Goal: Information Seeking & Learning: Learn about a topic

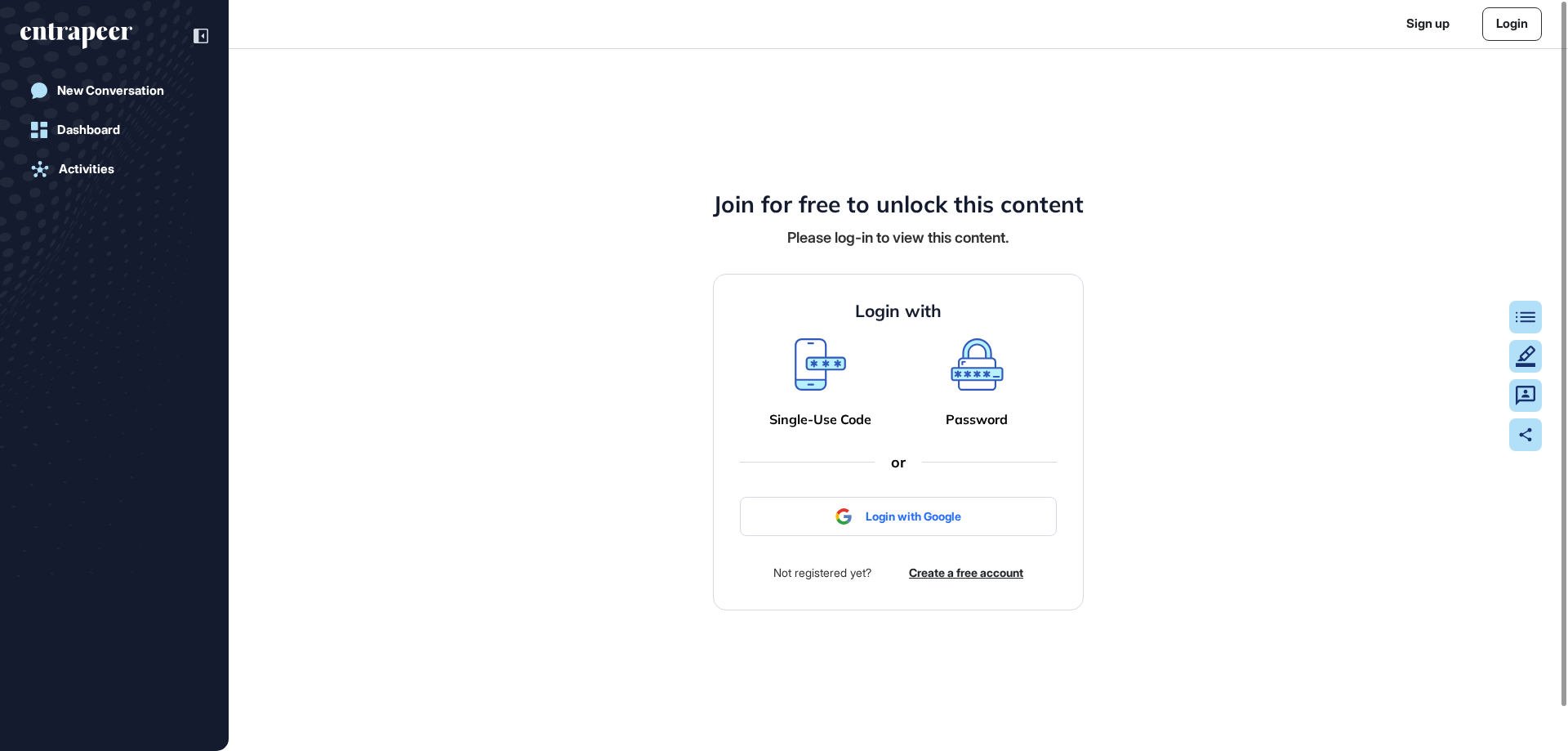
scroll to position [1, 1]
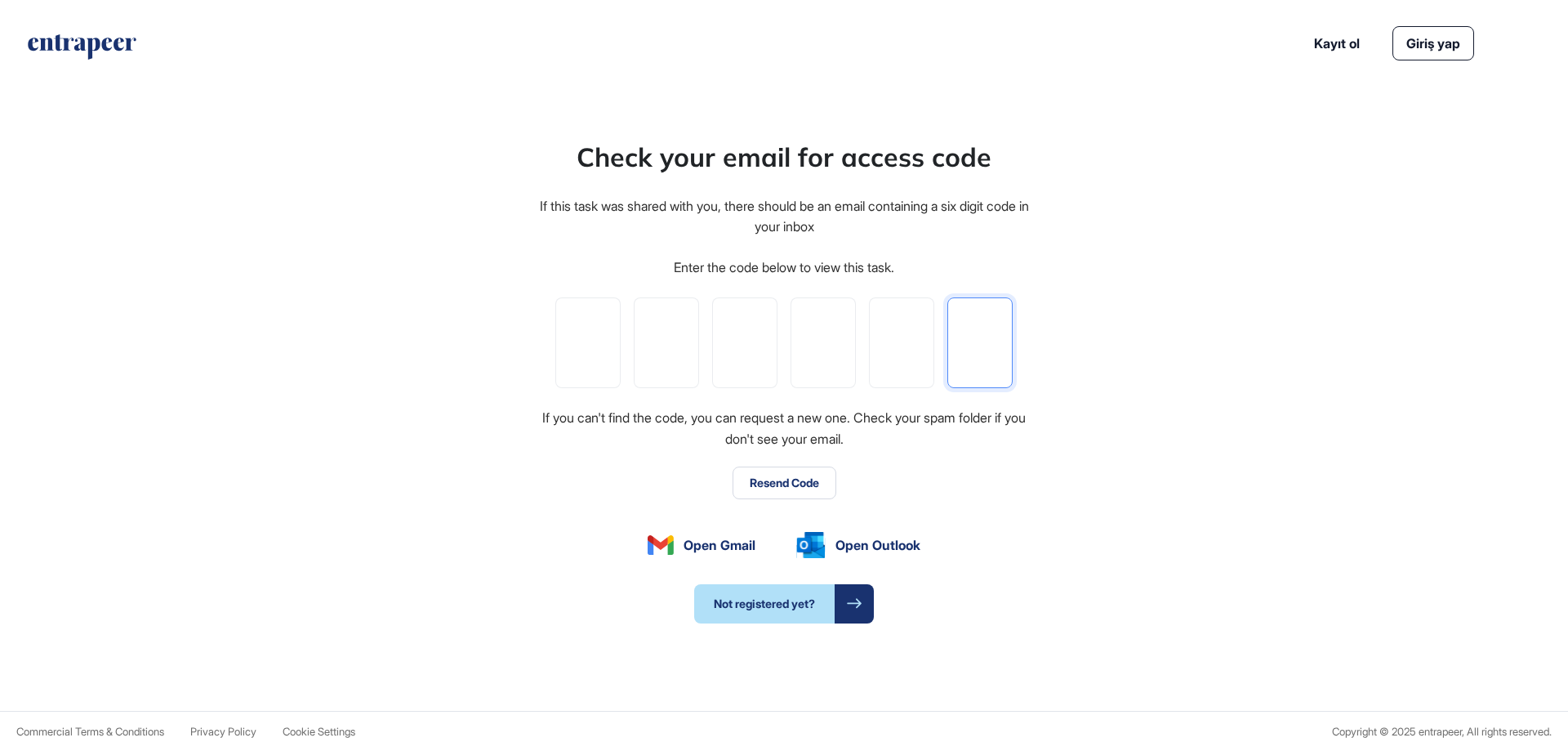
paste input "*"
type input "*"
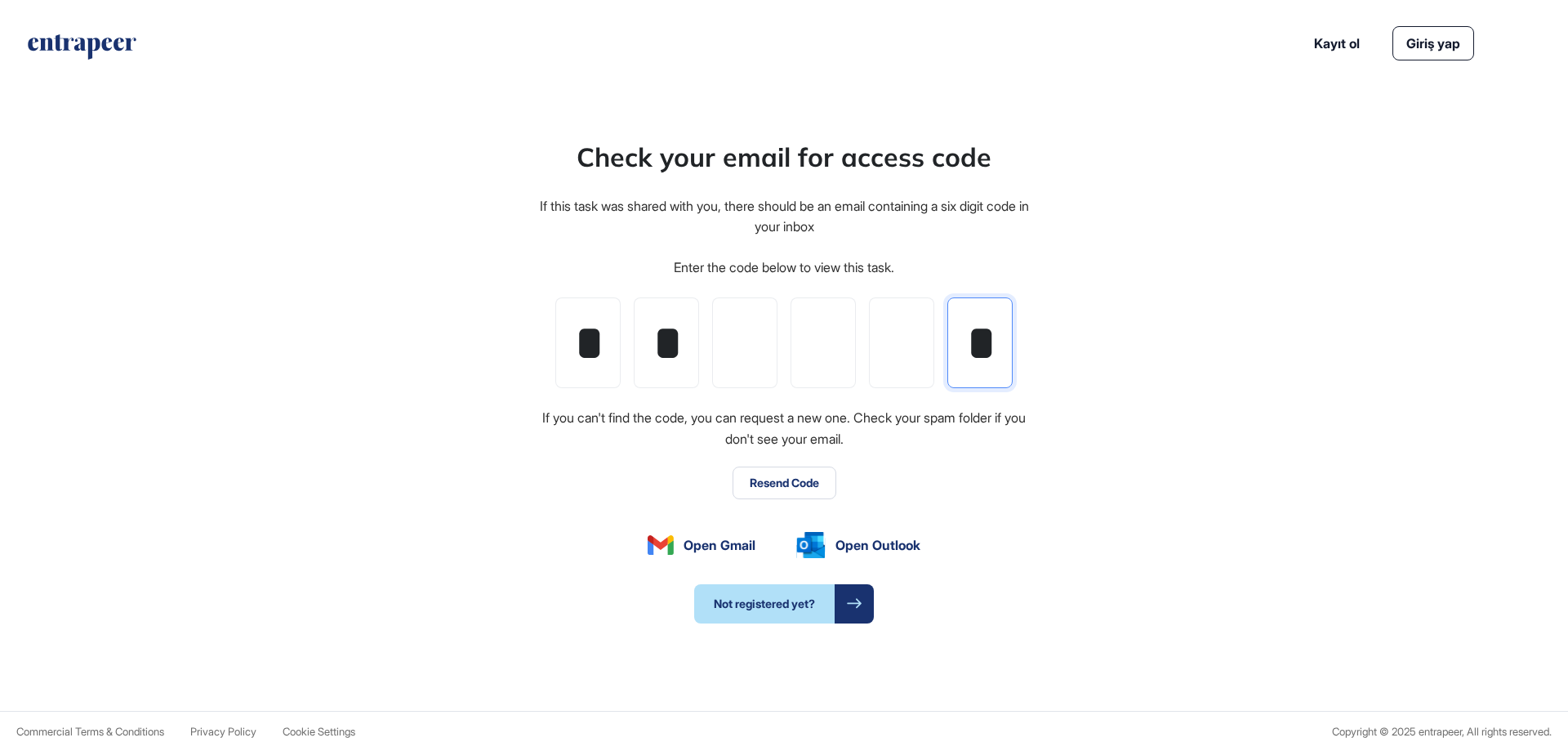
type input "*"
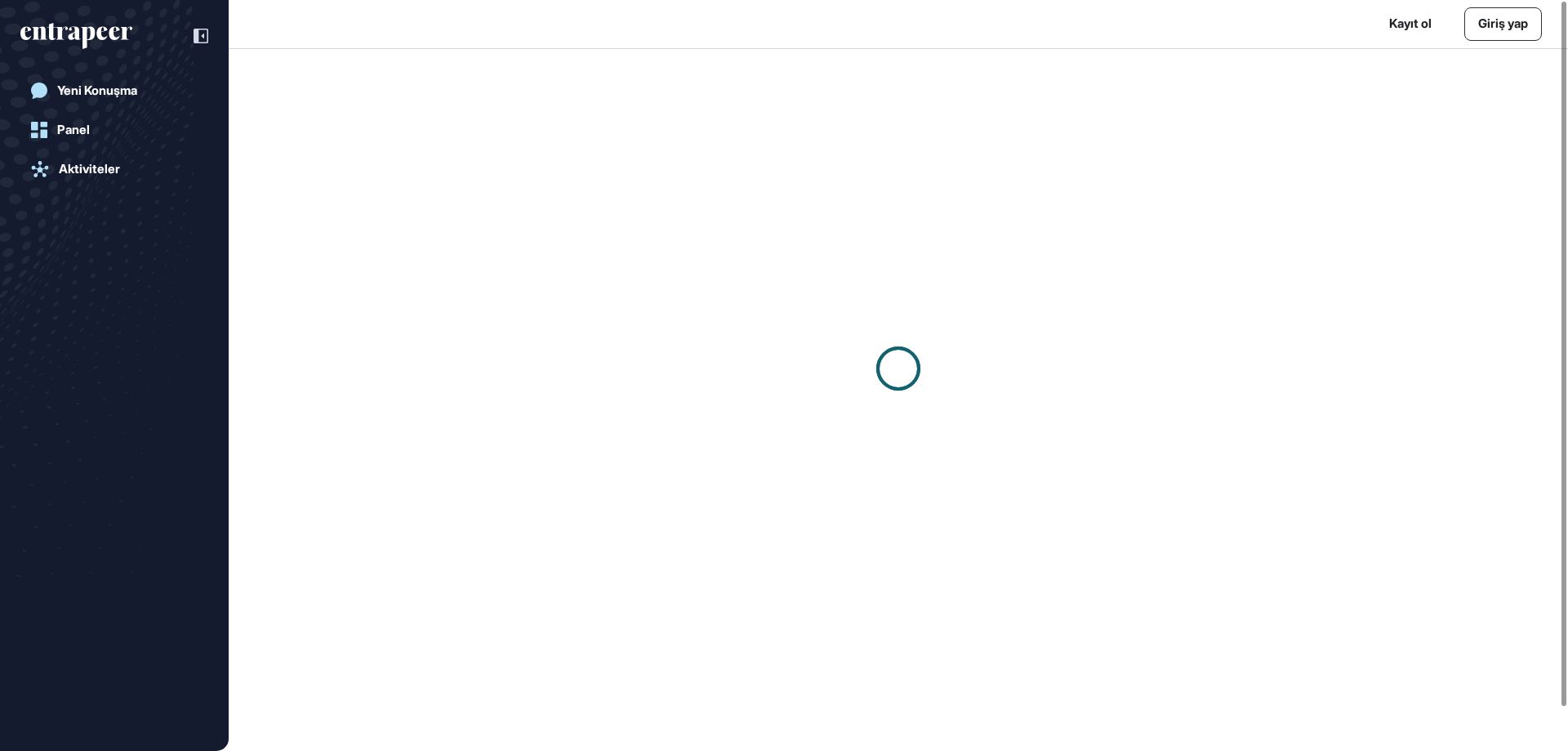
click at [1204, 387] on div at bounding box center [898, 367] width 1339 height 638
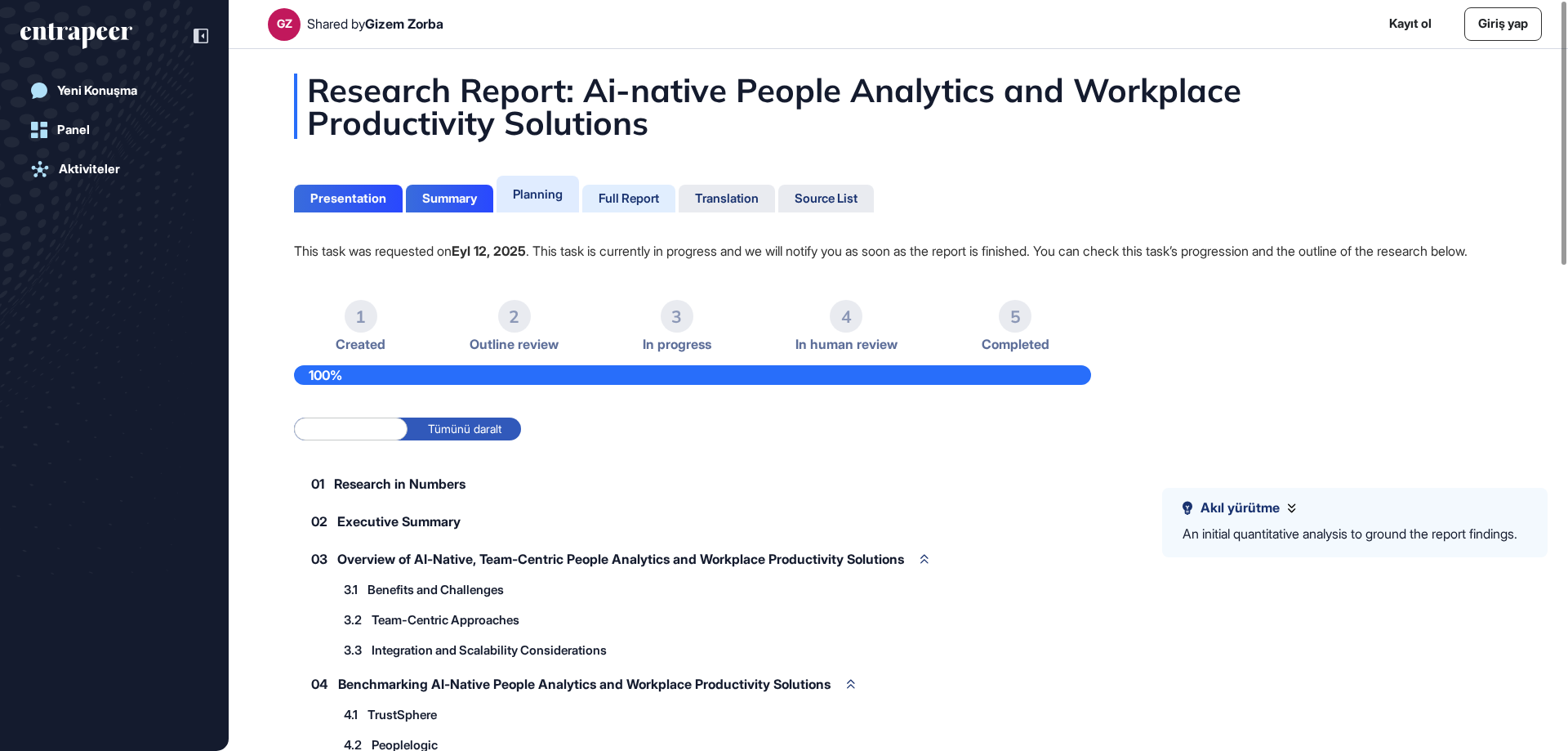
click at [624, 198] on div "Full Report" at bounding box center [628, 198] width 61 height 14
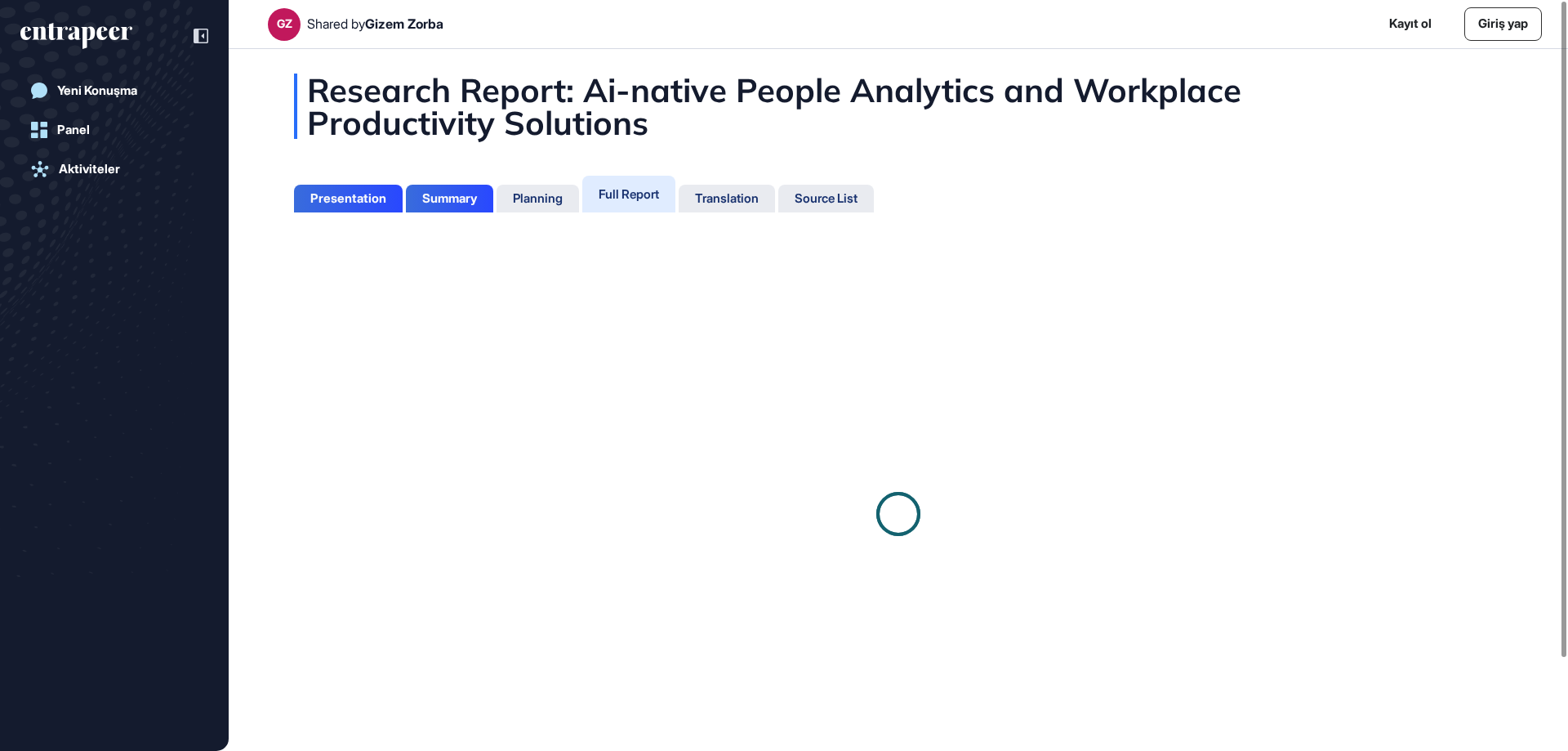
scroll to position [7, 1]
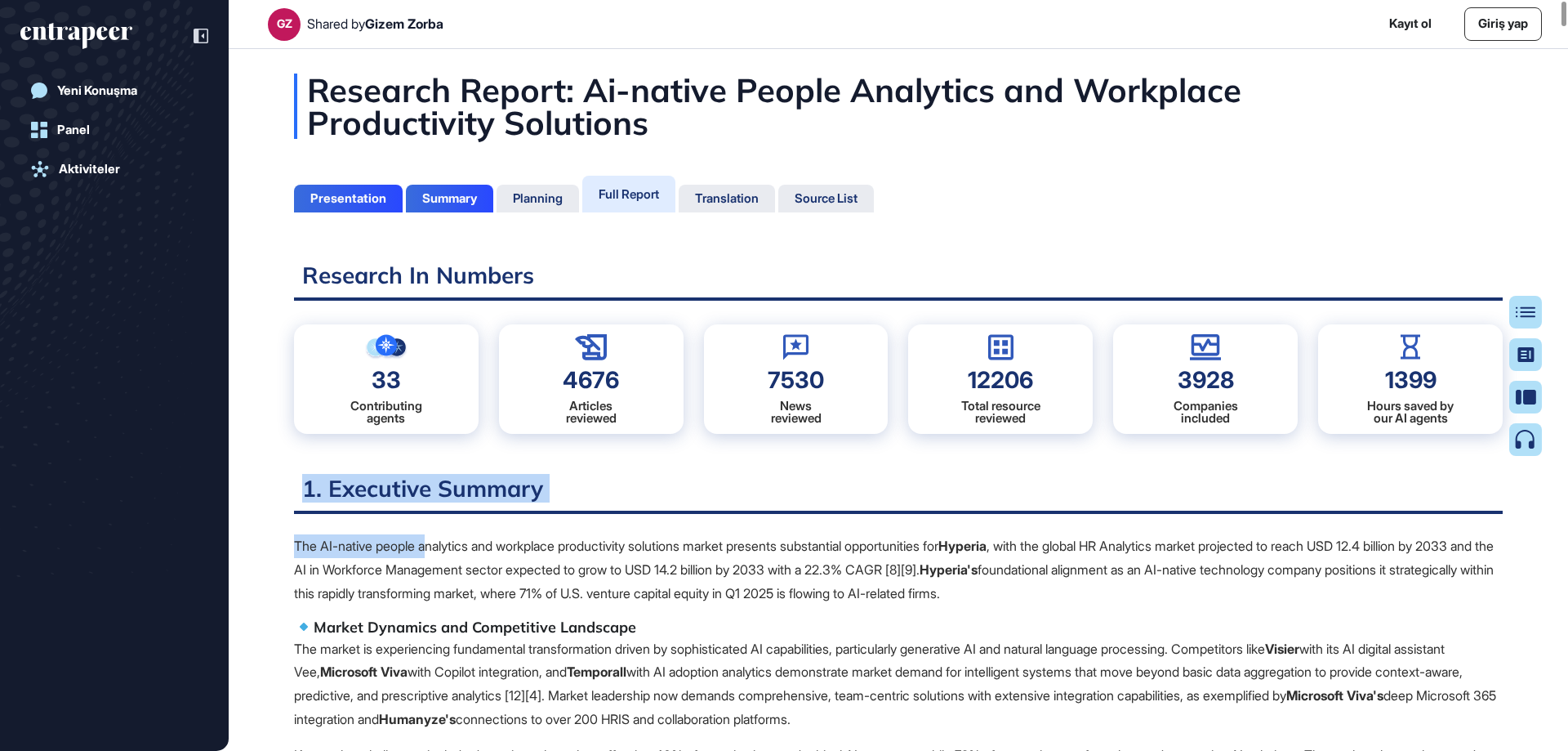
drag, startPoint x: 415, startPoint y: 545, endPoint x: 299, endPoint y: 483, distance: 131.5
click at [491, 604] on p "The AI-native people analytics and workplace productivity solutions market pres…" at bounding box center [898, 570] width 1209 height 71
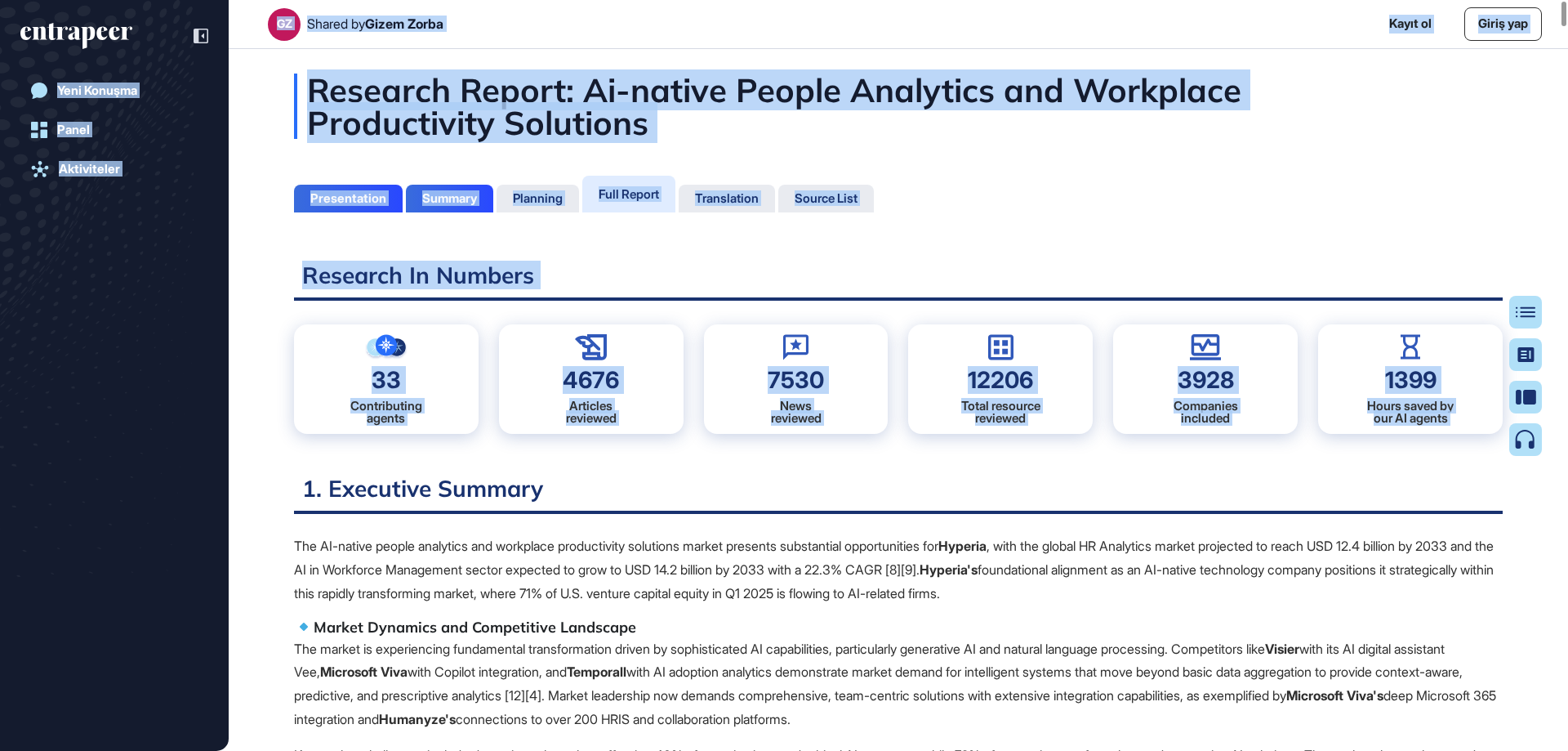
drag, startPoint x: 294, startPoint y: 483, endPoint x: 596, endPoint y: 145, distance: 453.3
click at [392, 535] on p "The AI-native people analytics and workplace productivity solutions market pres…" at bounding box center [898, 570] width 1209 height 71
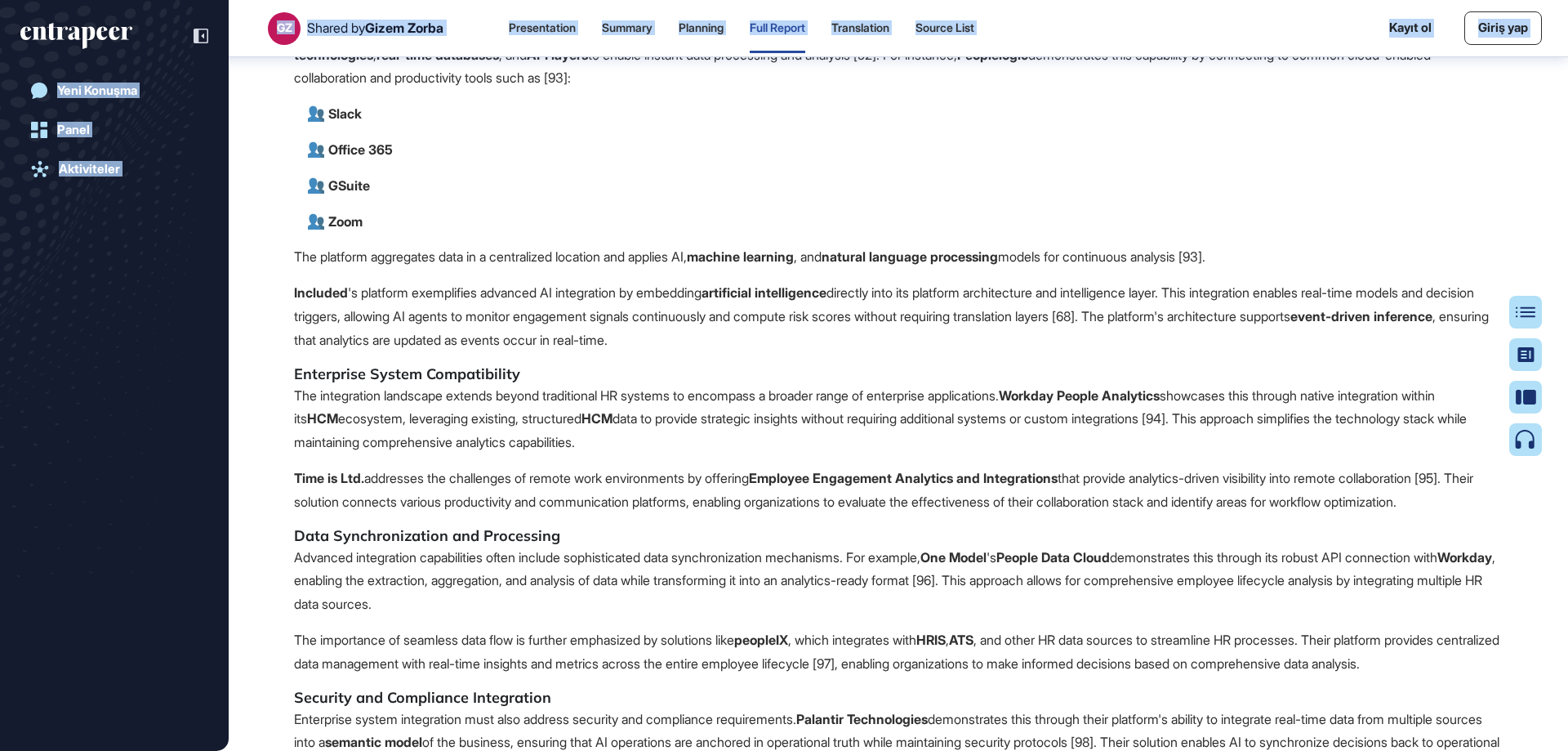
scroll to position [16501, 0]
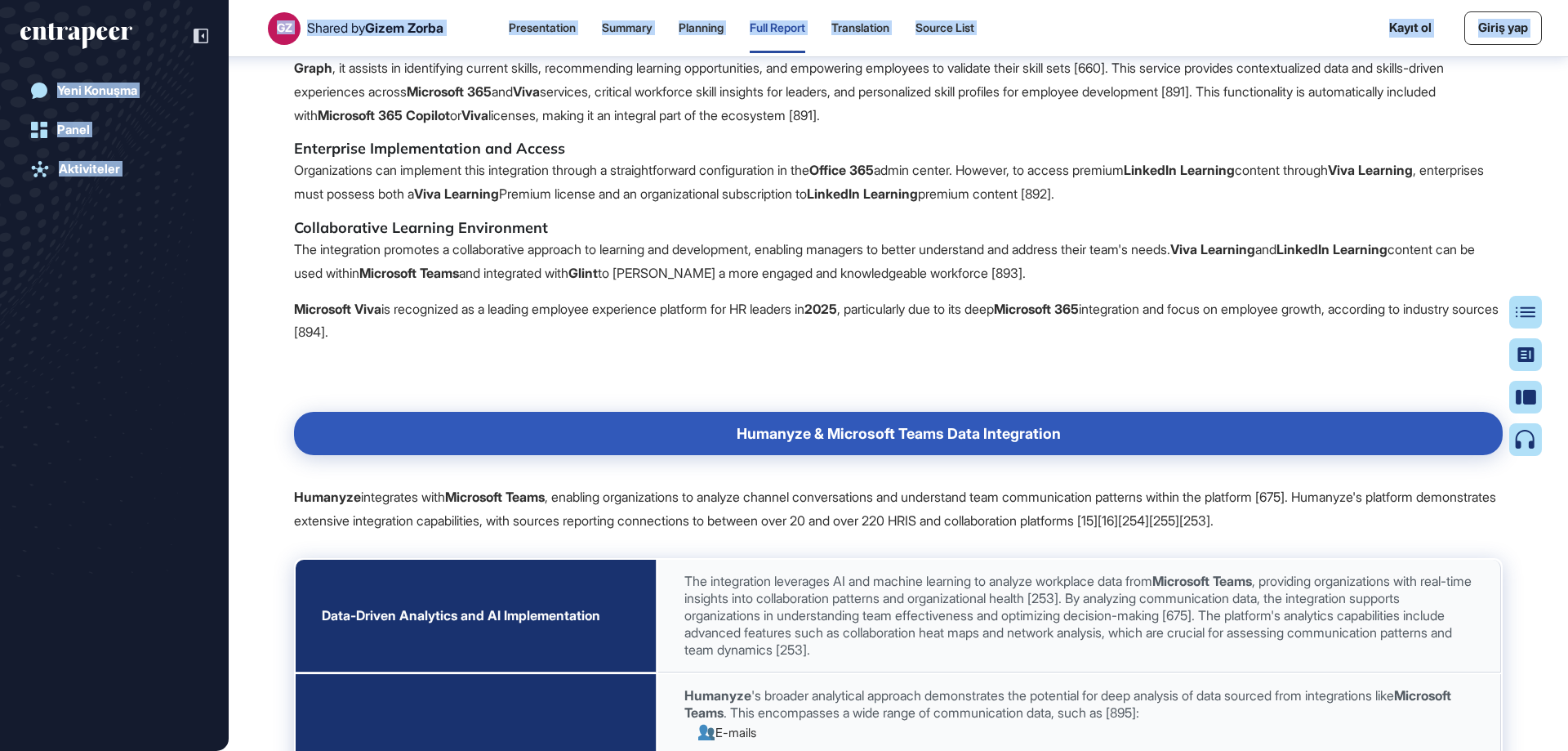
drag, startPoint x: 294, startPoint y: 232, endPoint x: 1567, endPoint y: 783, distance: 1387.1
click at [1567, 750] on html "GZ Shared by [PERSON_NAME] Presentation Summary Planning Full Report Translatio…" at bounding box center [784, 376] width 1568 height 751
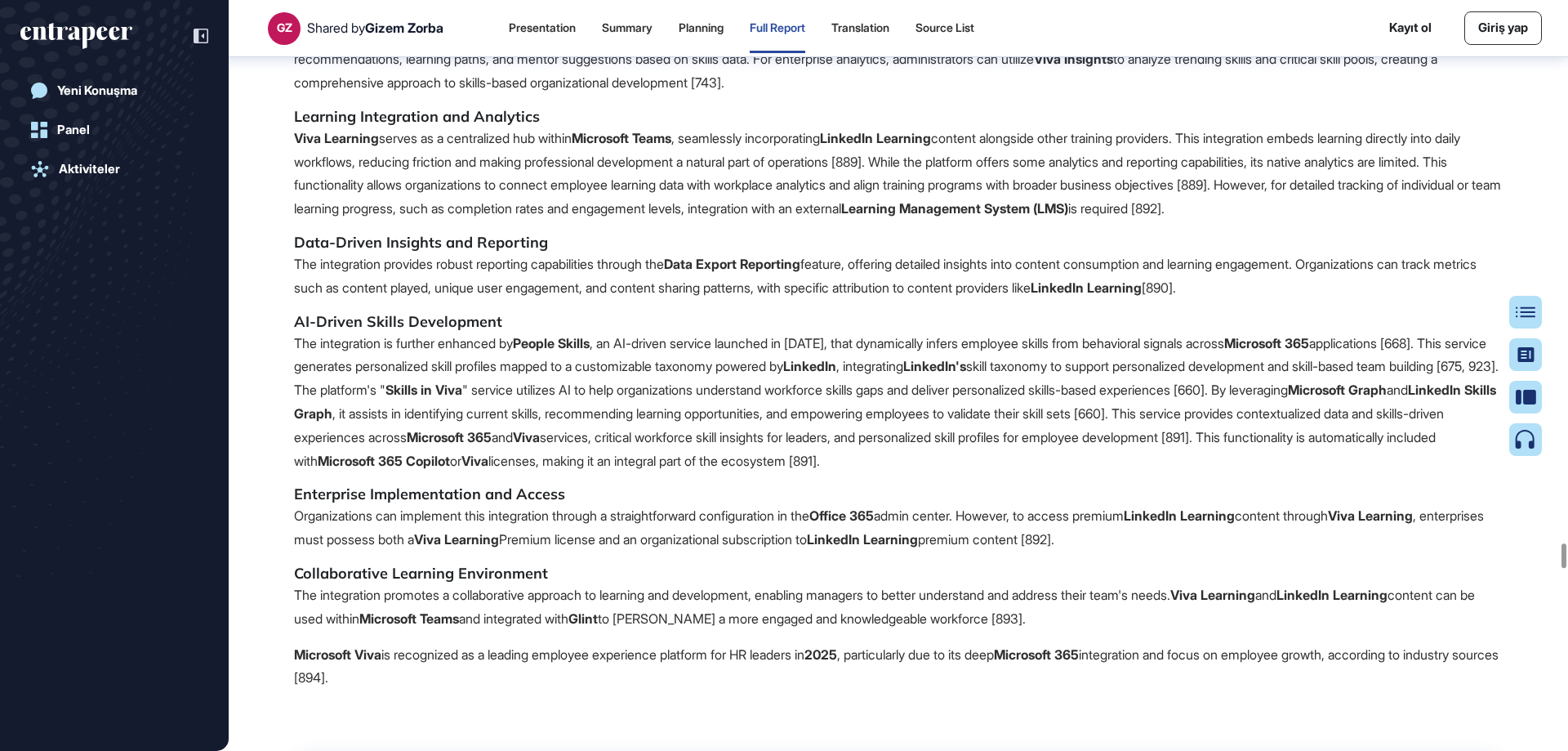
scroll to position [70111, 0]
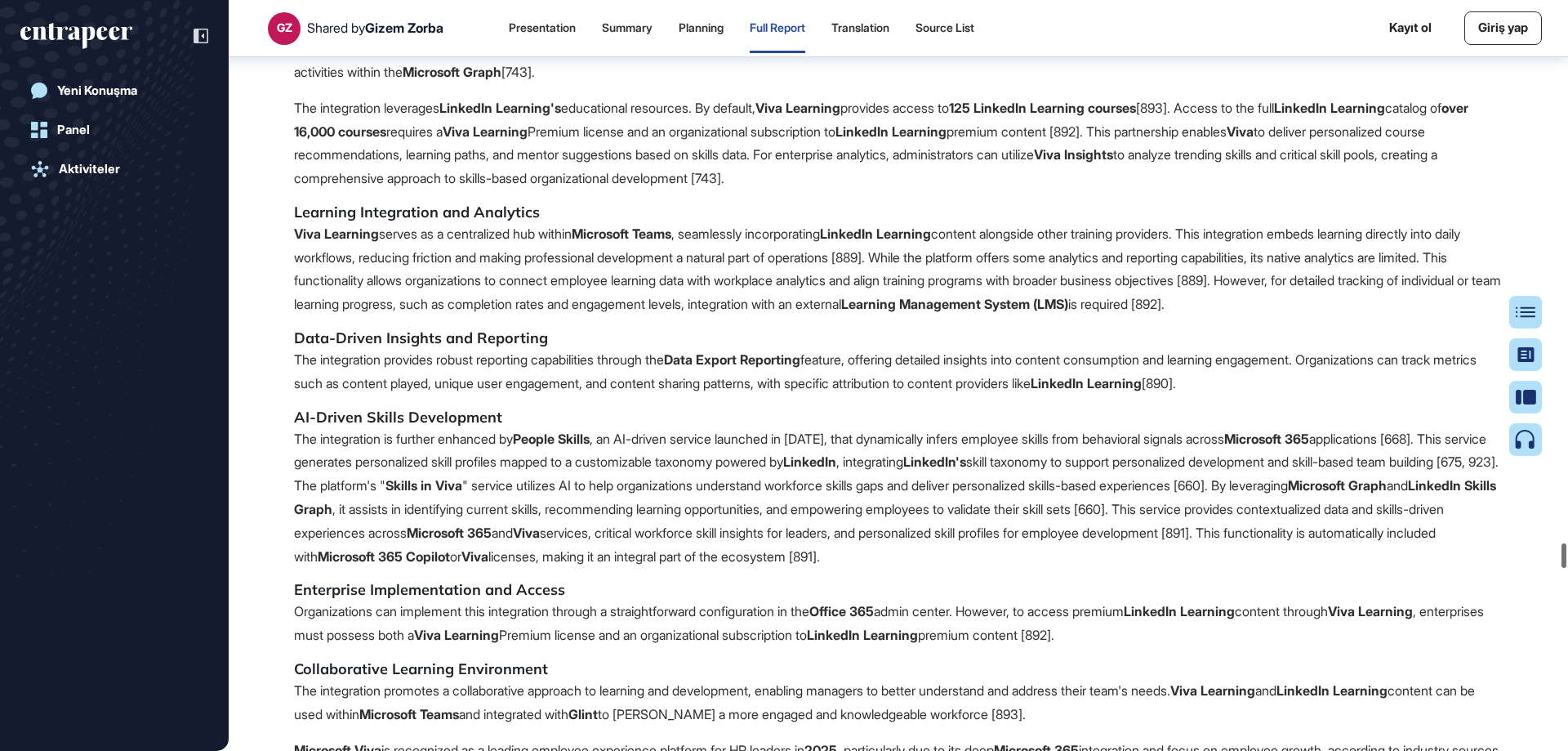
click at [1566, 548] on div at bounding box center [1563, 556] width 5 height 24
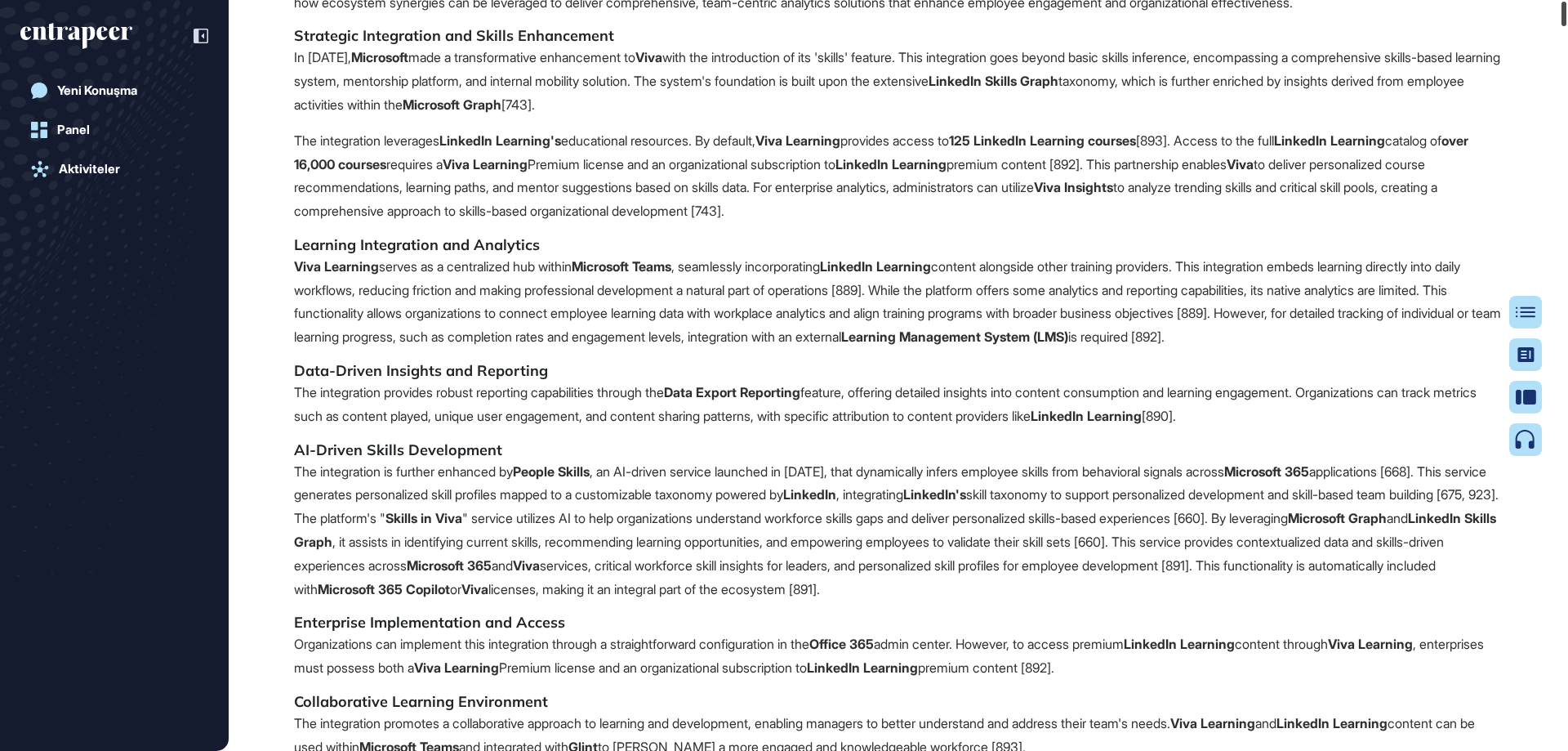
click at [1567, 0] on html "GZ Shared by [PERSON_NAME] ol Giriş yap Yeni Konuşma Panel Aktiviteler Research…" at bounding box center [784, 376] width 1568 height 751
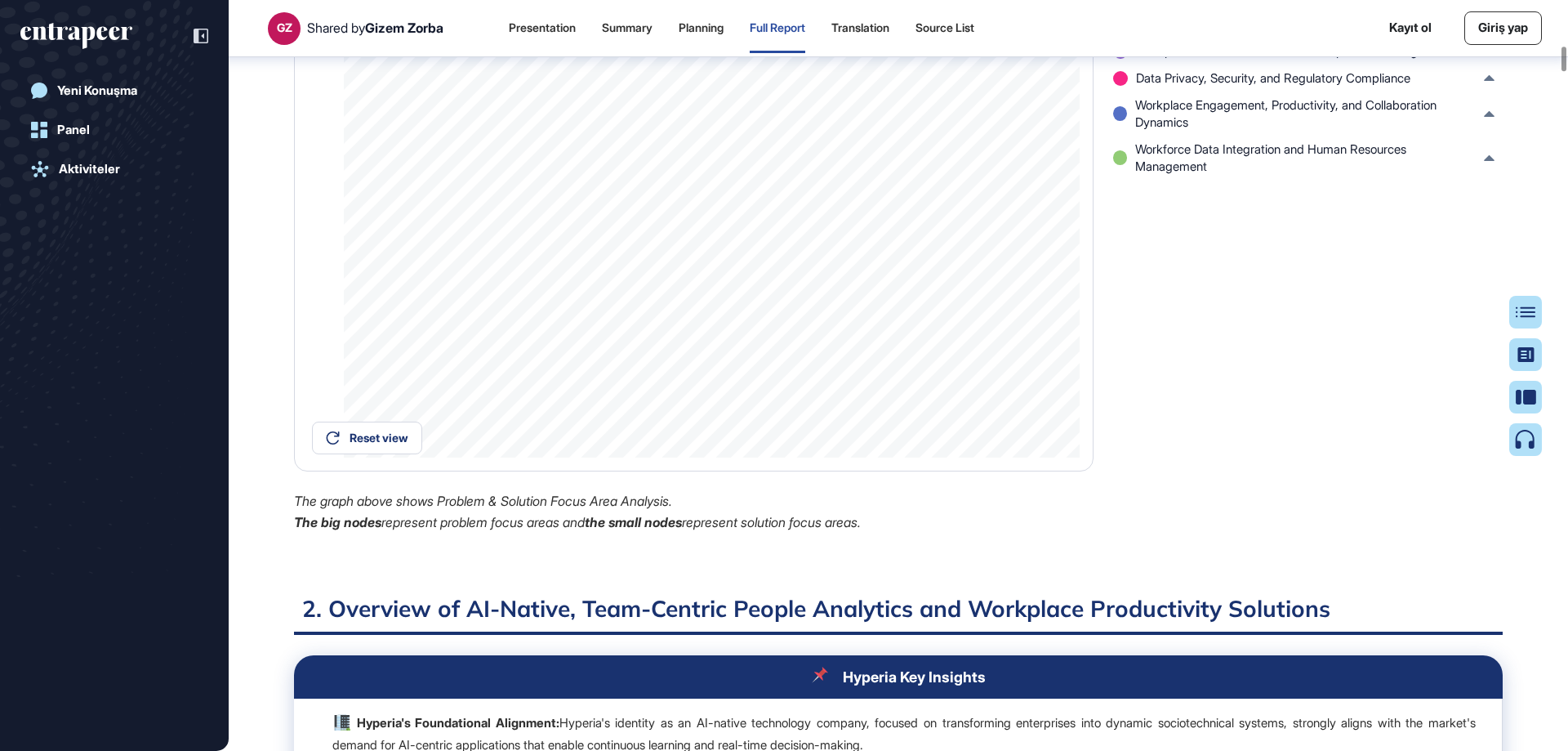
scroll to position [5891, 0]
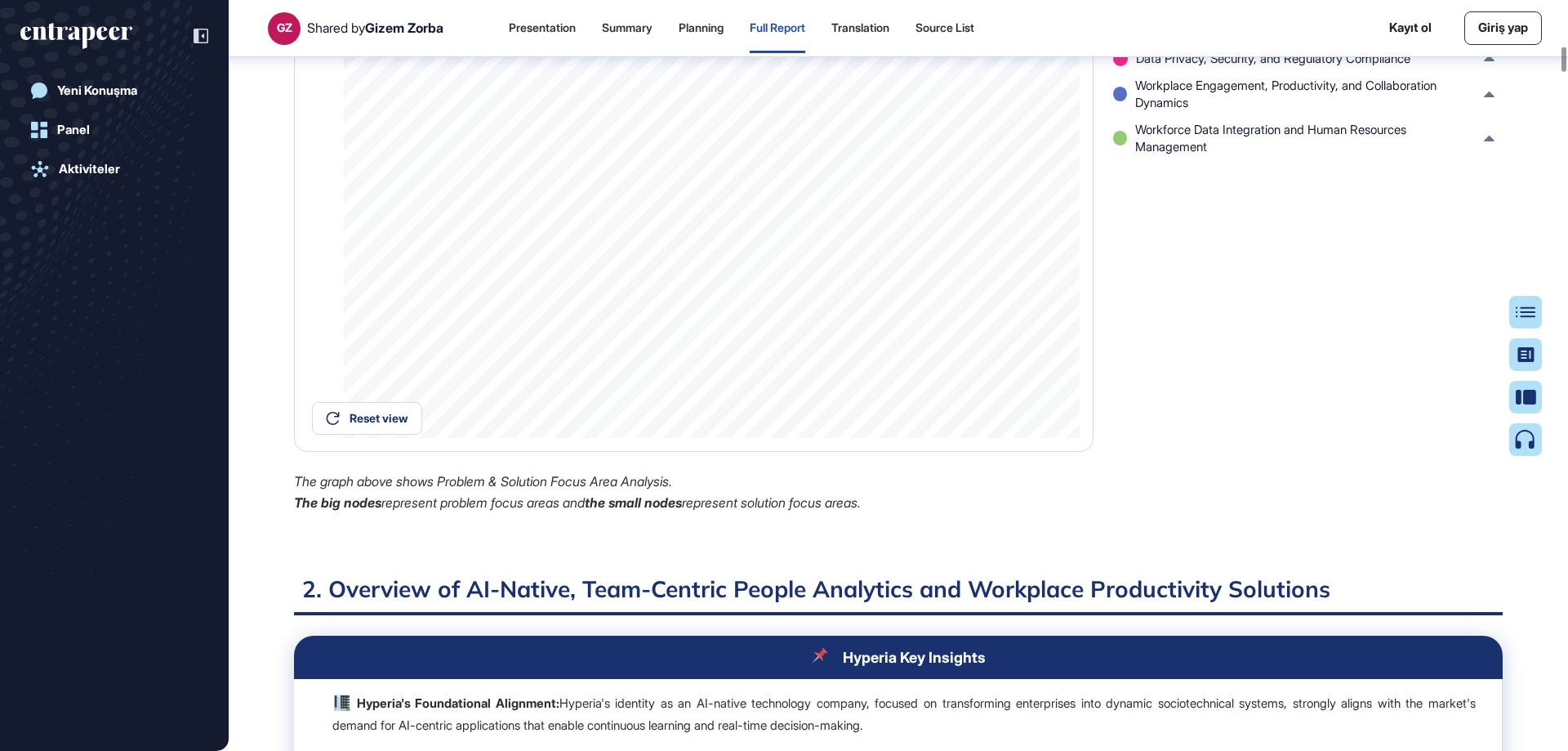
click at [1566, 71] on div at bounding box center [1563, 59] width 5 height 24
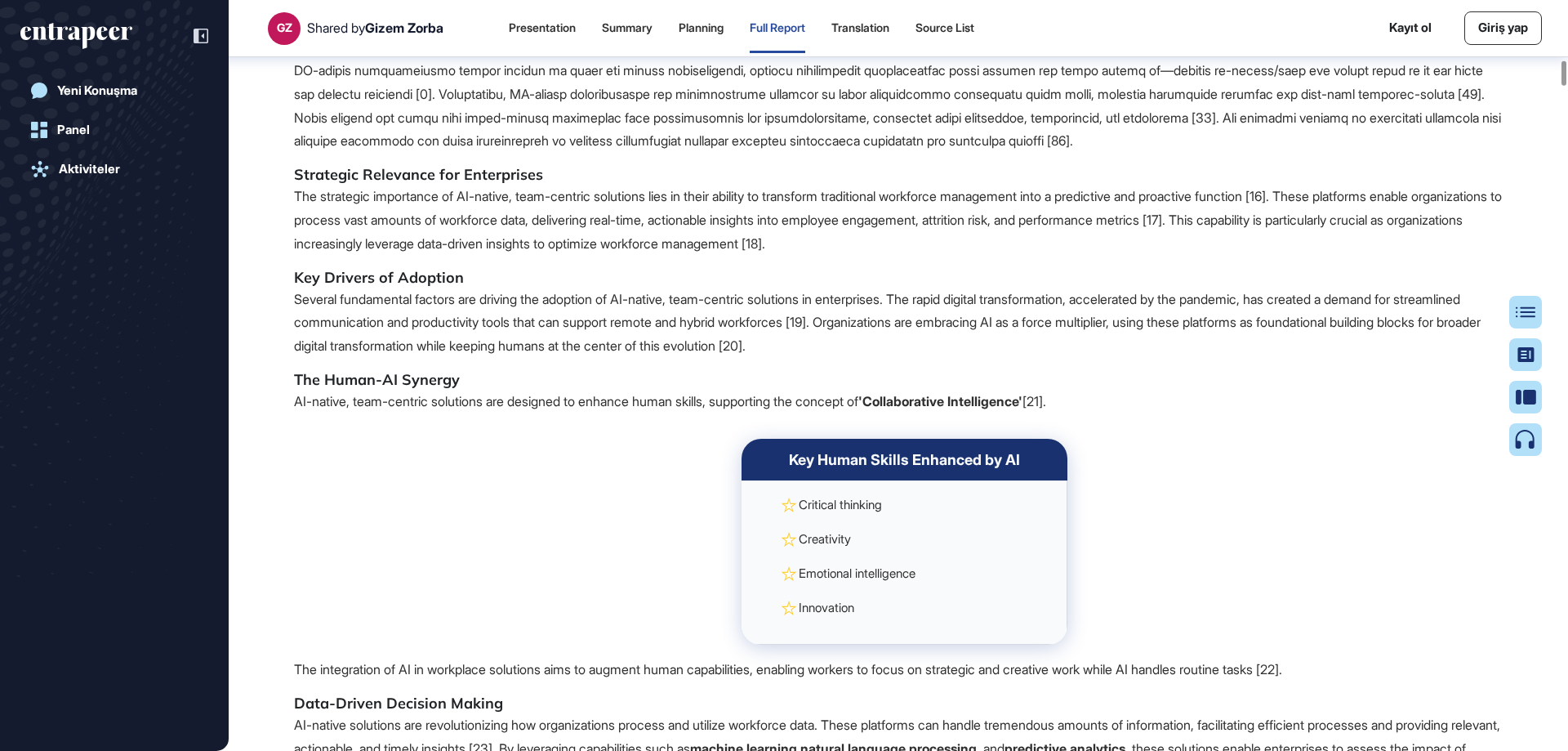
click at [1316, 153] on p "AI-native applications are distinguished by their foundational integration of a…" at bounding box center [898, 59] width 1209 height 188
